Goal: Task Accomplishment & Management: Manage account settings

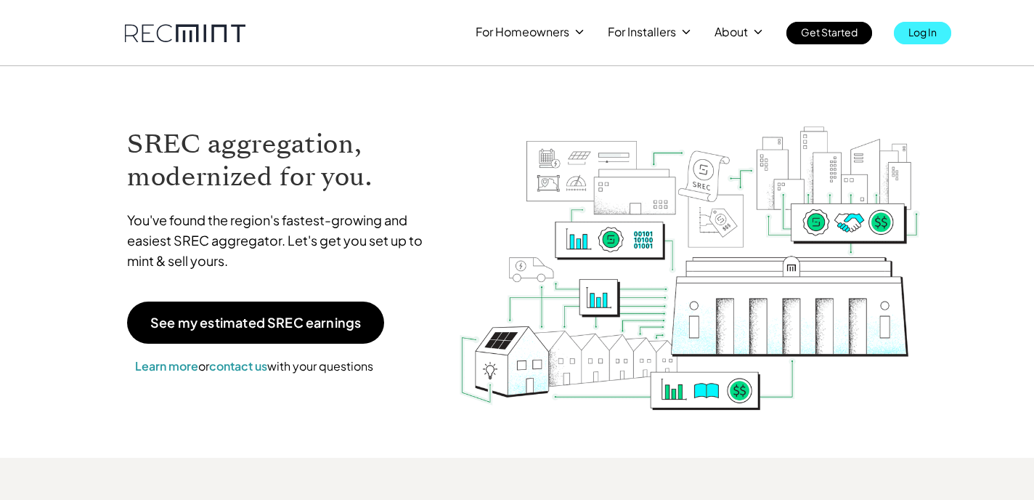
click at [925, 35] on p "Log In" at bounding box center [922, 32] width 28 height 20
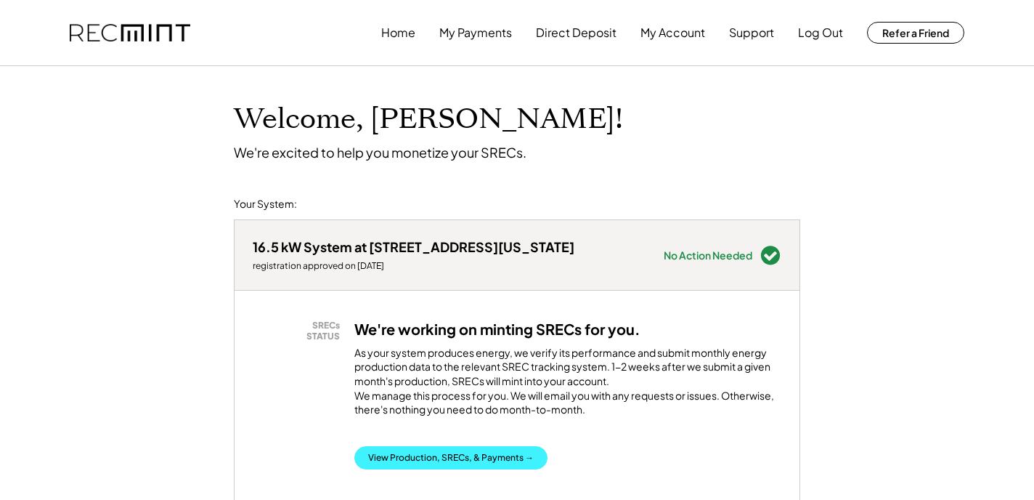
click at [429, 463] on button "View Production, SRECs, & Payments →" at bounding box center [450, 457] width 193 height 23
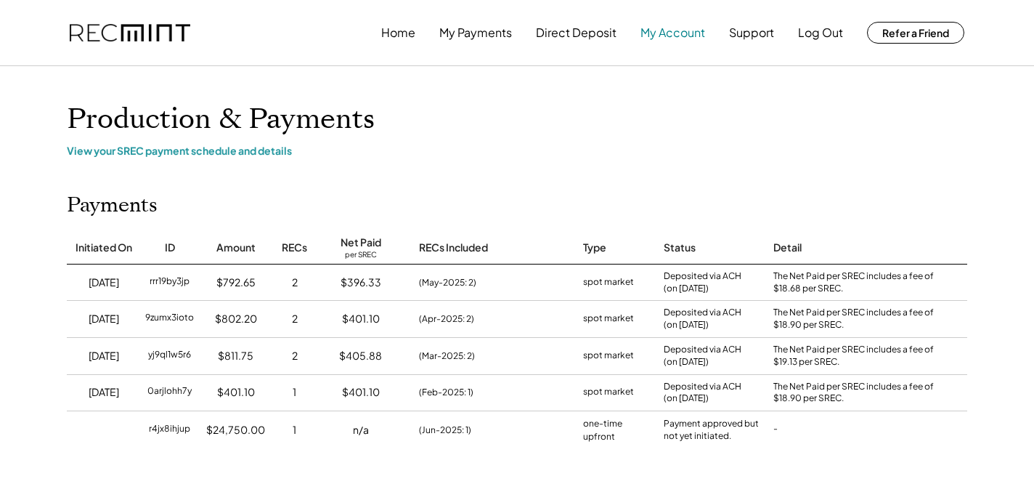
click at [665, 28] on button "My Account" at bounding box center [672, 32] width 65 height 29
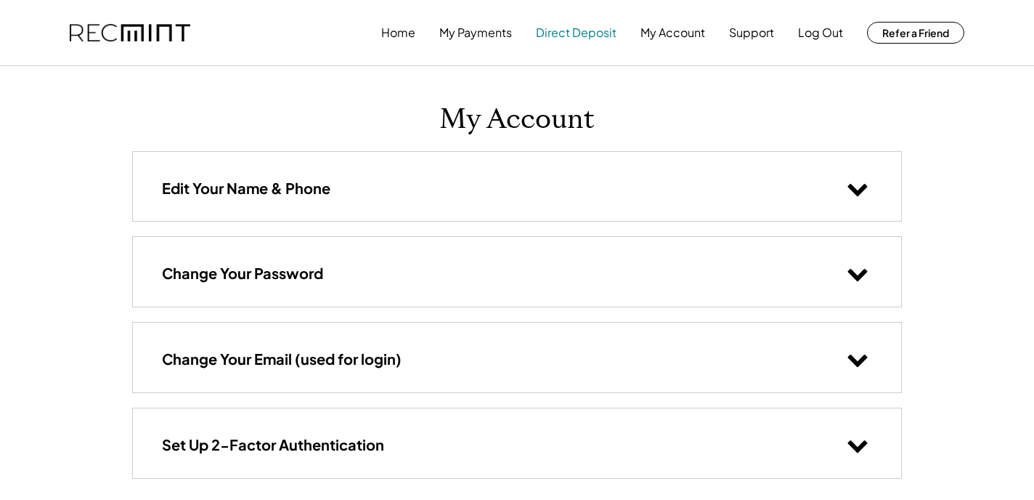
click at [595, 35] on button "Direct Deposit" at bounding box center [576, 32] width 81 height 29
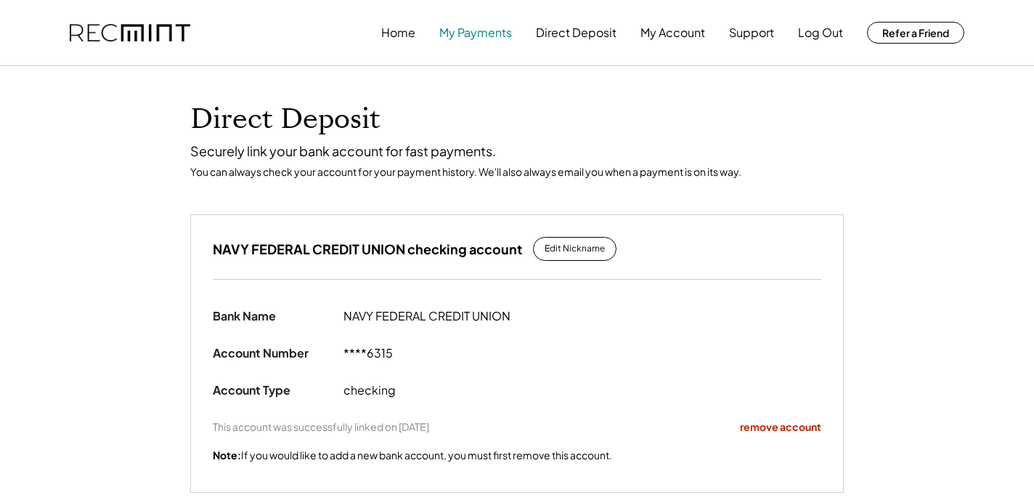
click at [488, 36] on button "My Payments" at bounding box center [475, 32] width 73 height 29
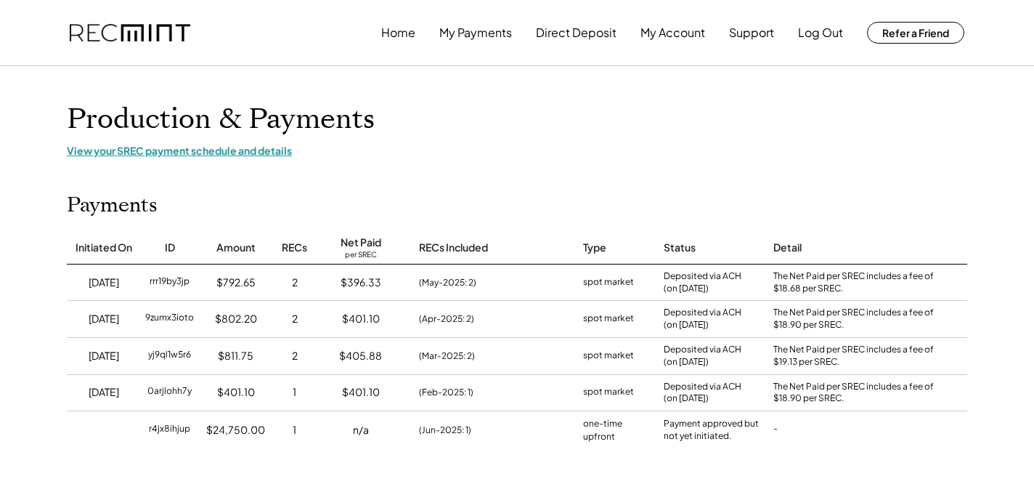
click at [243, 150] on div "View your SREC payment schedule and details" at bounding box center [517, 150] width 900 height 13
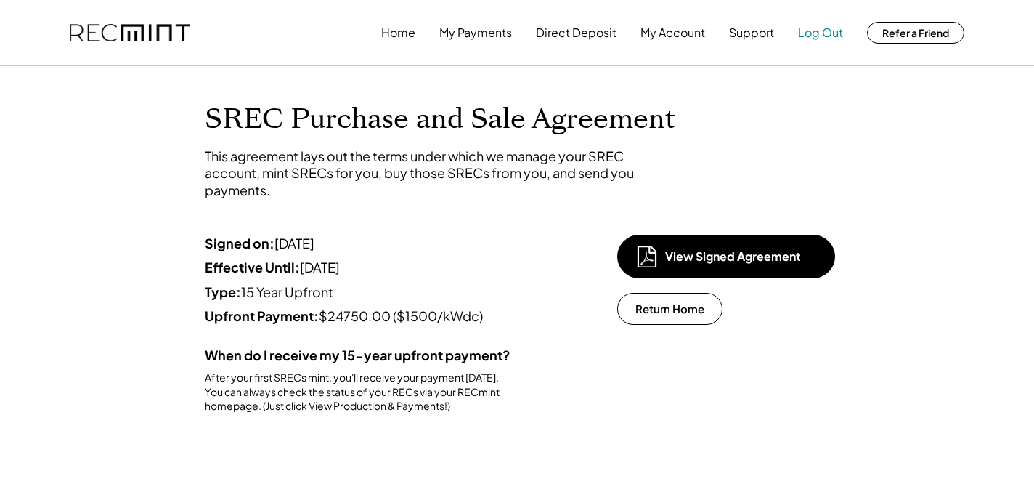
click at [801, 30] on button "Log Out" at bounding box center [820, 32] width 45 height 29
